Goal: Find specific page/section: Find specific page/section

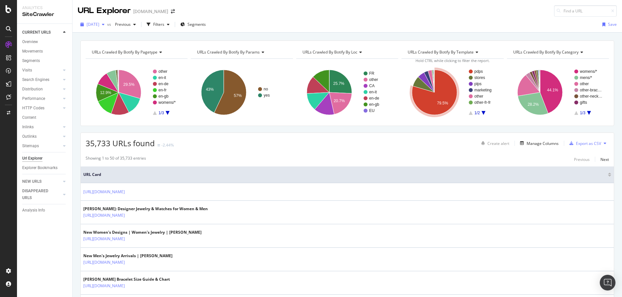
click at [104, 23] on icon "button" at bounding box center [103, 25] width 3 height 4
click at [232, 12] on div "URL Explorer [DOMAIN_NAME]" at bounding box center [346, 8] width 549 height 17
